Goal: Information Seeking & Learning: Learn about a topic

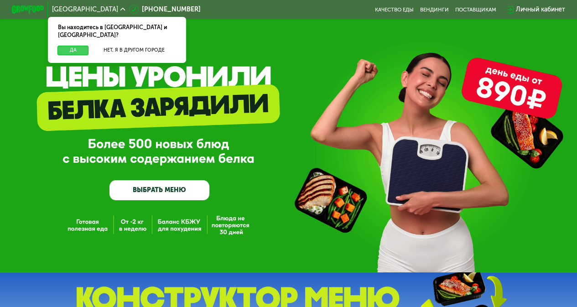
click at [73, 46] on button "Да" at bounding box center [72, 51] width 31 height 10
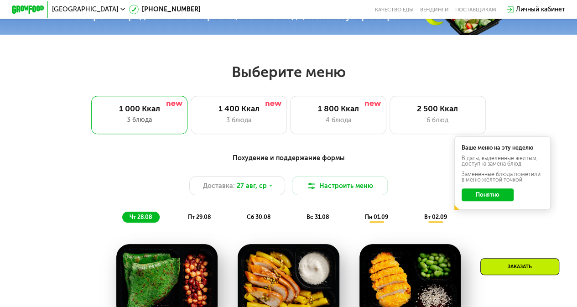
scroll to position [306, 0]
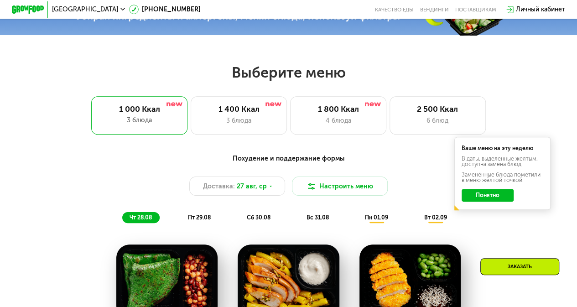
click at [389, 119] on div "1 800 Ккал 4 блюда" at bounding box center [437, 115] width 96 height 38
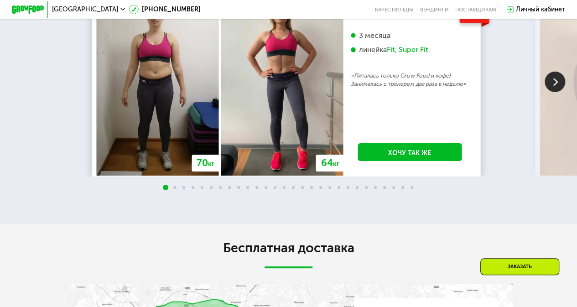
scroll to position [1398, 0]
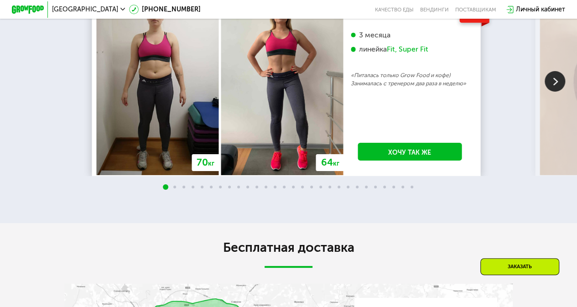
click at [373, 54] on div "линейка Fit, Super Fit" at bounding box center [410, 49] width 118 height 9
click at [559, 92] on img at bounding box center [554, 81] width 21 height 21
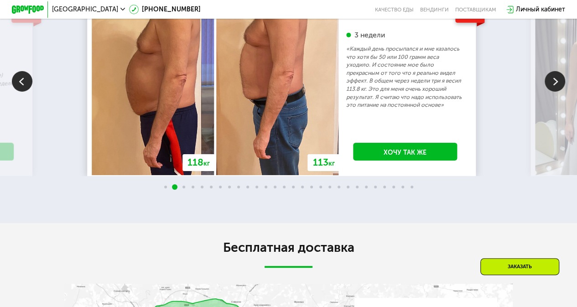
click at [559, 92] on img at bounding box center [554, 81] width 21 height 21
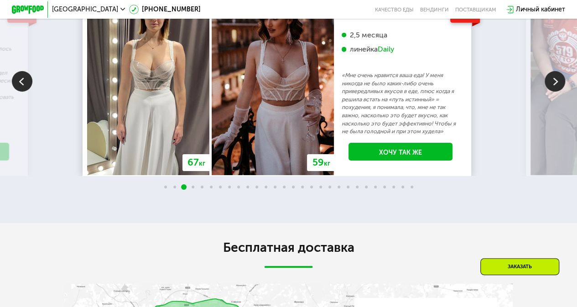
click at [560, 92] on img at bounding box center [554, 81] width 21 height 21
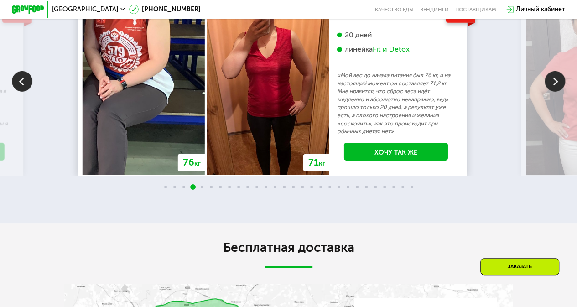
click at [21, 92] on img at bounding box center [22, 81] width 21 height 21
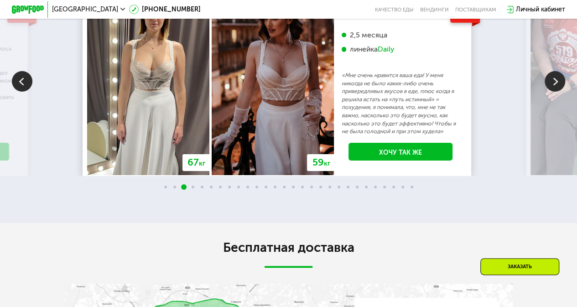
click at [560, 92] on img at bounding box center [554, 81] width 21 height 21
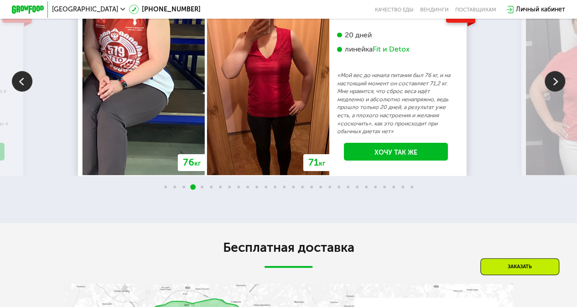
click at [560, 92] on img at bounding box center [554, 81] width 21 height 21
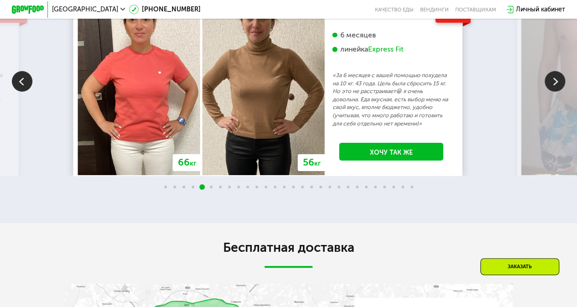
click at [560, 92] on img at bounding box center [554, 81] width 21 height 21
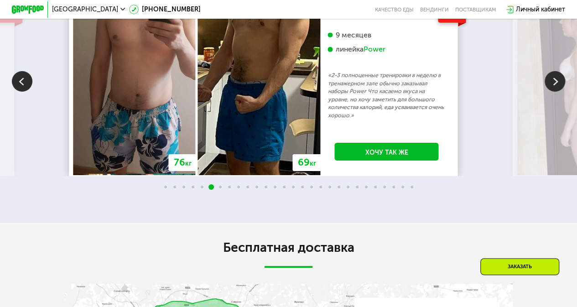
click at [560, 92] on img at bounding box center [554, 81] width 21 height 21
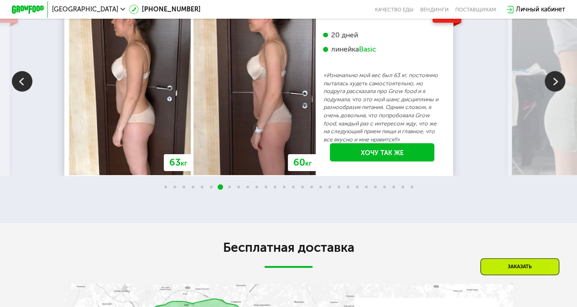
click at [20, 92] on img at bounding box center [22, 81] width 21 height 21
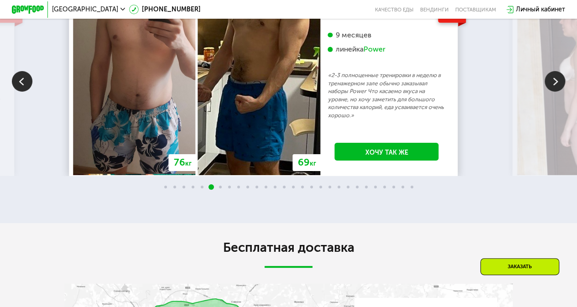
click at [550, 92] on img at bounding box center [554, 81] width 21 height 21
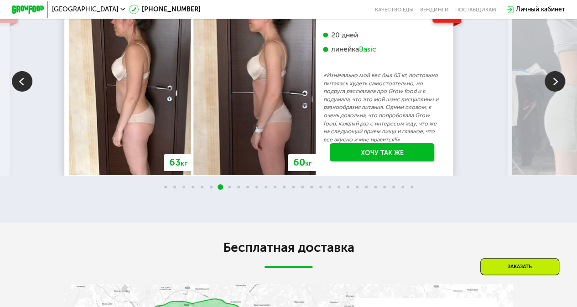
click at [550, 92] on img at bounding box center [554, 81] width 21 height 21
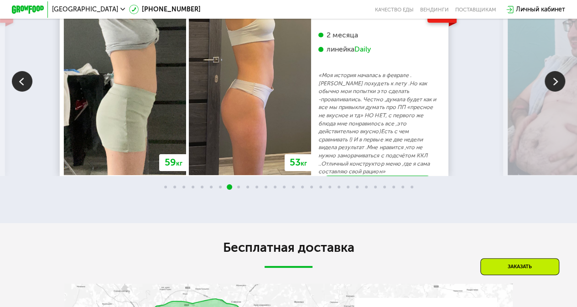
click at [550, 92] on img at bounding box center [554, 81] width 21 height 21
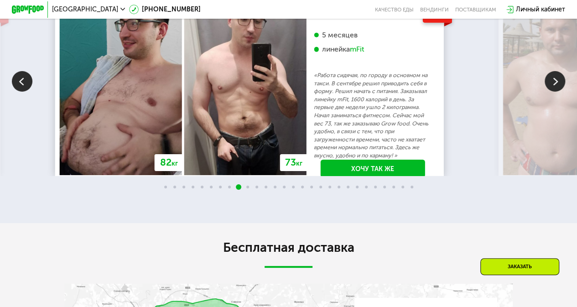
click at [550, 92] on img at bounding box center [554, 81] width 21 height 21
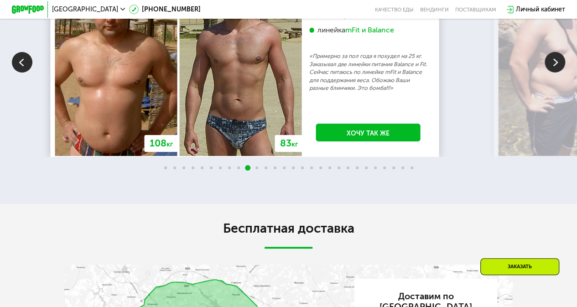
scroll to position [1416, 0]
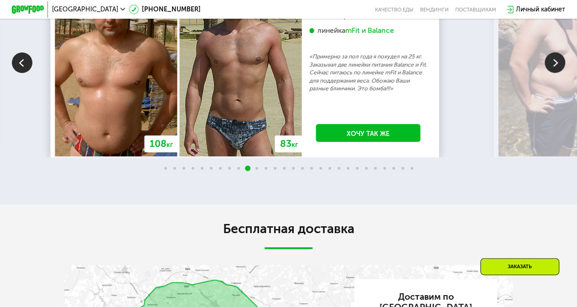
click at [555, 73] on img at bounding box center [554, 62] width 21 height 21
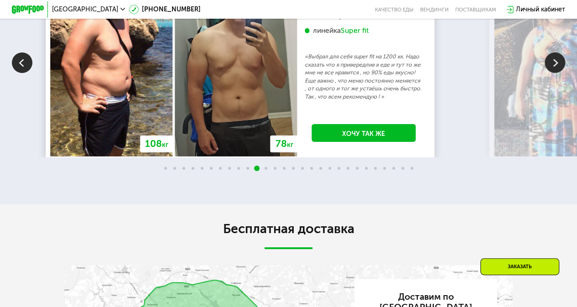
click at [555, 73] on img at bounding box center [554, 62] width 21 height 21
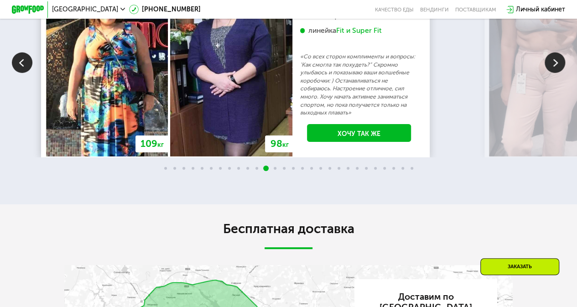
click at [555, 73] on img at bounding box center [554, 62] width 21 height 21
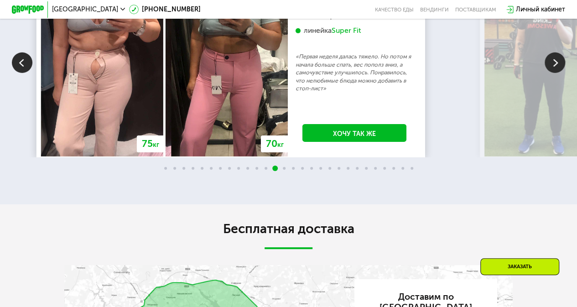
click at [555, 73] on img at bounding box center [554, 62] width 21 height 21
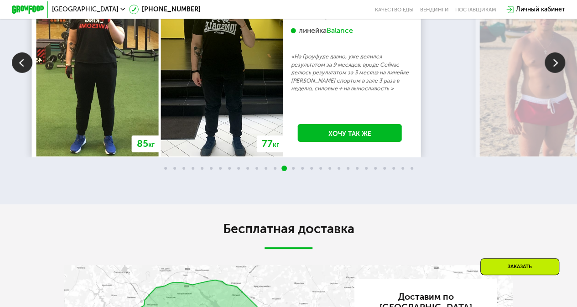
click at [555, 73] on img at bounding box center [554, 62] width 21 height 21
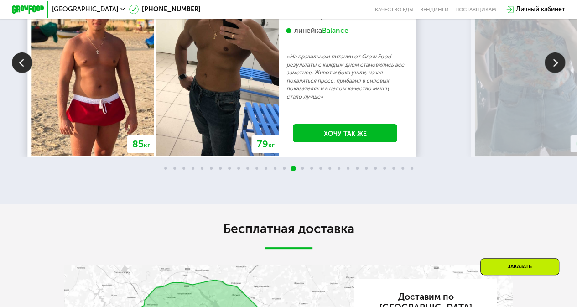
click at [556, 73] on img at bounding box center [554, 62] width 21 height 21
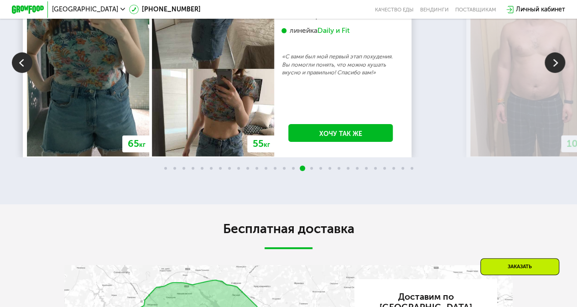
click at [556, 73] on img at bounding box center [554, 62] width 21 height 21
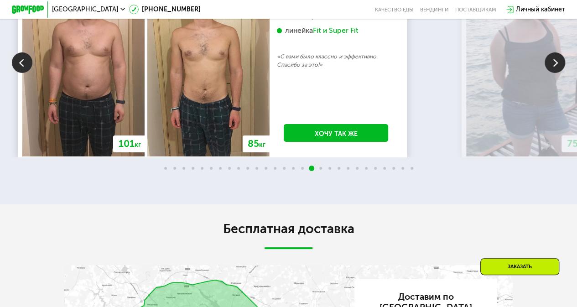
click at [556, 73] on img at bounding box center [554, 62] width 21 height 21
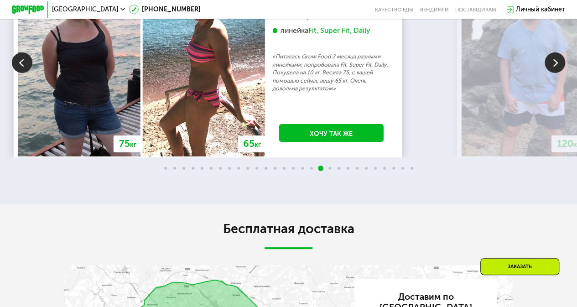
click at [556, 73] on img at bounding box center [554, 62] width 21 height 21
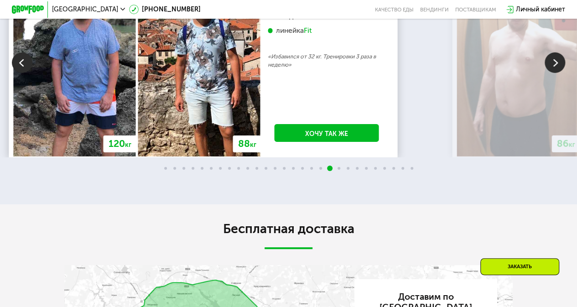
click at [556, 73] on img at bounding box center [554, 62] width 21 height 21
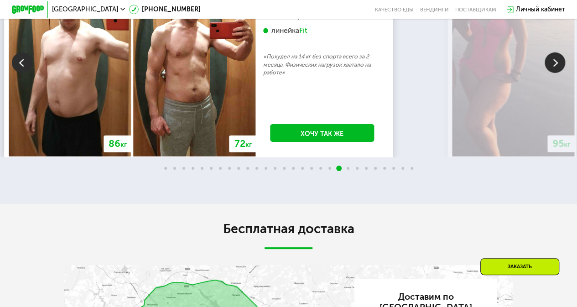
click at [18, 73] on img at bounding box center [22, 62] width 21 height 21
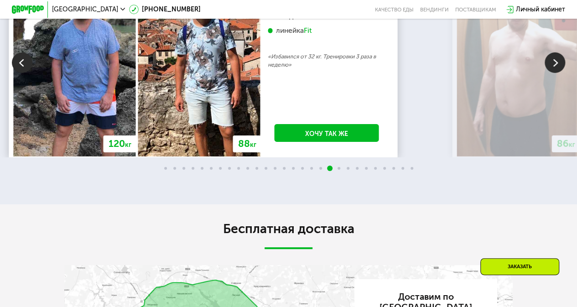
click at [552, 73] on img at bounding box center [554, 62] width 21 height 21
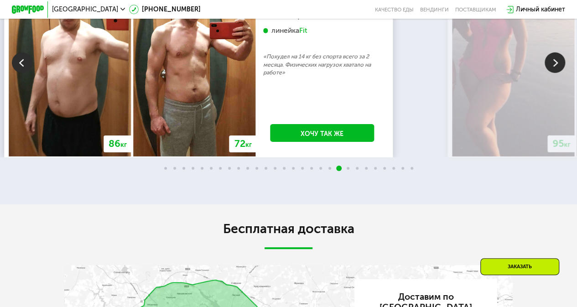
click at [552, 73] on img at bounding box center [554, 62] width 21 height 21
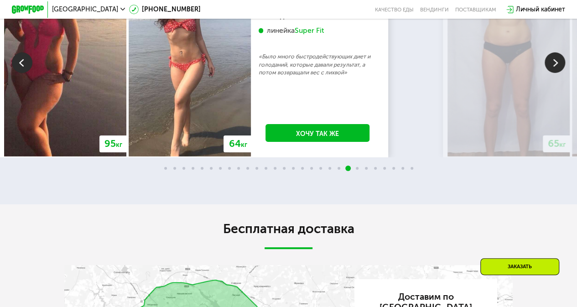
click at [552, 73] on img at bounding box center [554, 62] width 21 height 21
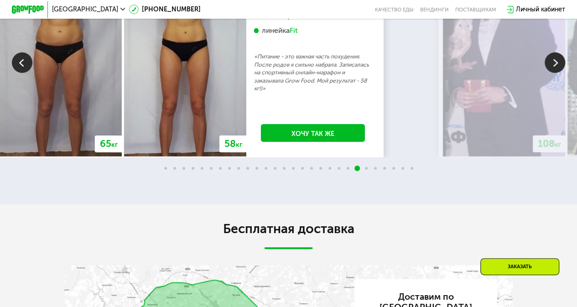
click at [17, 73] on img at bounding box center [22, 62] width 21 height 21
